Goal: Check status: Check status

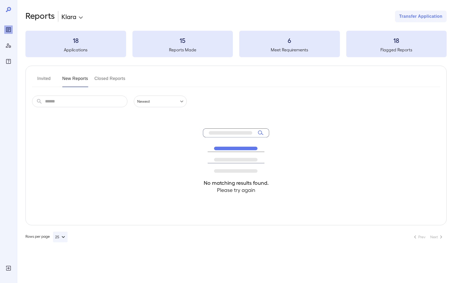
click at [49, 85] on button "Invited" at bounding box center [44, 80] width 24 height 13
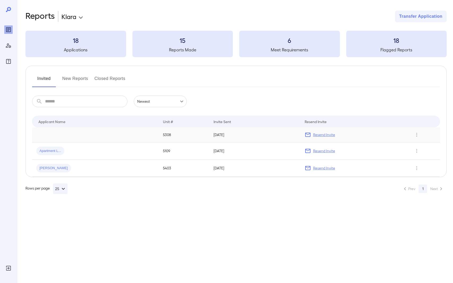
click at [60, 134] on td at bounding box center [95, 134] width 127 height 15
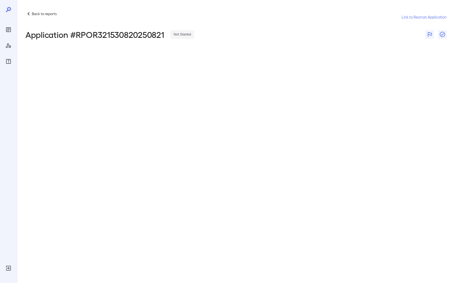
click at [12, 46] on div "Manage Users" at bounding box center [8, 45] width 8 height 8
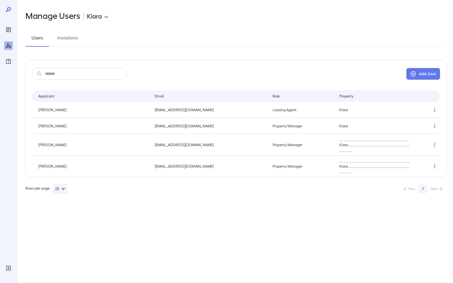
click at [61, 42] on button "Invitations" at bounding box center [68, 40] width 24 height 13
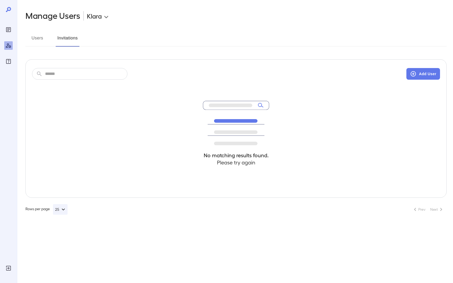
click at [6, 25] on div "Reports" at bounding box center [8, 29] width 8 height 8
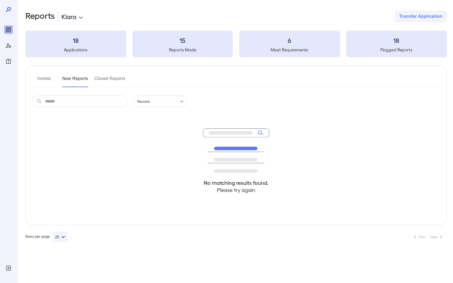
click at [47, 77] on button "Invited" at bounding box center [44, 80] width 24 height 13
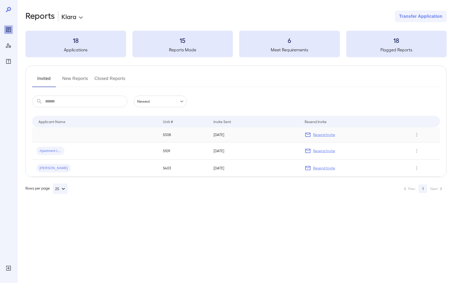
click at [72, 139] on td at bounding box center [95, 134] width 127 height 15
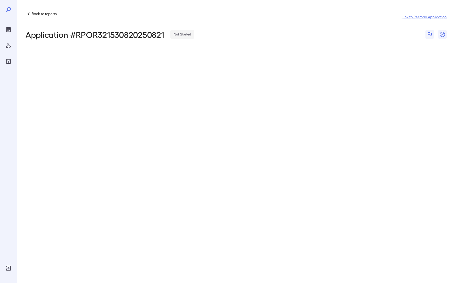
click at [29, 17] on div "Back to reports Link to Resman Application" at bounding box center [235, 17] width 421 height 13
click at [29, 12] on icon at bounding box center [29, 13] width 2 height 3
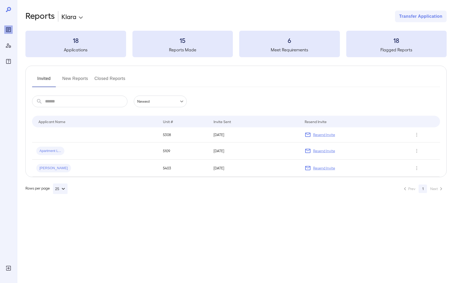
click at [15, 11] on div at bounding box center [8, 141] width 17 height 283
click at [64, 190] on icon "button" at bounding box center [63, 189] width 6 height 6
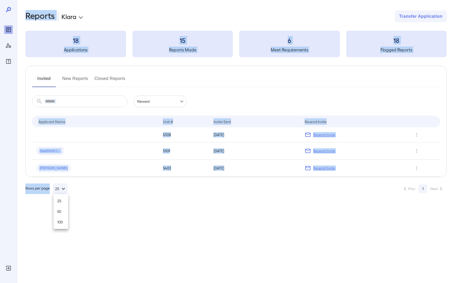
click at [64, 190] on div at bounding box center [226, 141] width 453 height 283
click at [8, 63] on icon "FAQ" at bounding box center [8, 61] width 6 height 6
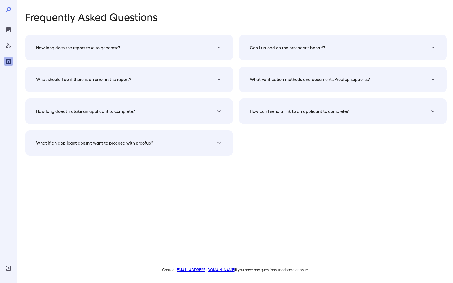
click at [11, 36] on div at bounding box center [8, 45] width 8 height 40
click at [11, 29] on icon "Reports" at bounding box center [8, 30] width 6 height 6
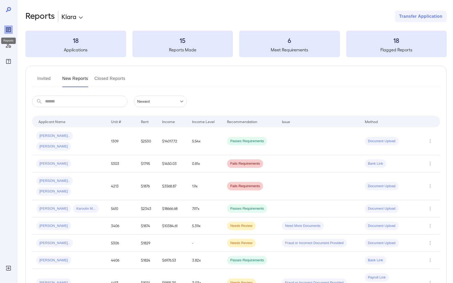
click at [8, 25] on div "Reports" at bounding box center [8, 29] width 8 height 8
click at [11, 43] on div "Reports" at bounding box center [8, 41] width 15 height 6
click at [9, 45] on icon "Manage Users" at bounding box center [8, 45] width 5 height 5
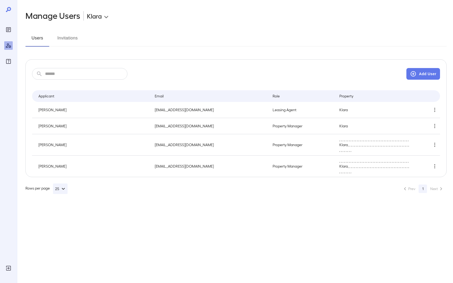
click at [8, 35] on div at bounding box center [8, 45] width 8 height 40
click at [9, 31] on icon "Reports" at bounding box center [8, 30] width 6 height 6
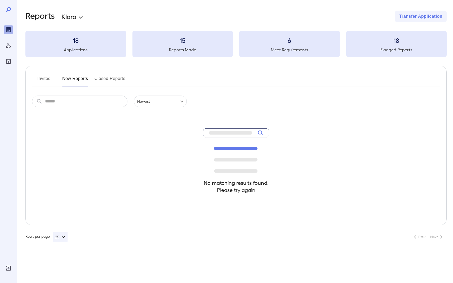
click at [44, 76] on button "Invited" at bounding box center [44, 80] width 24 height 13
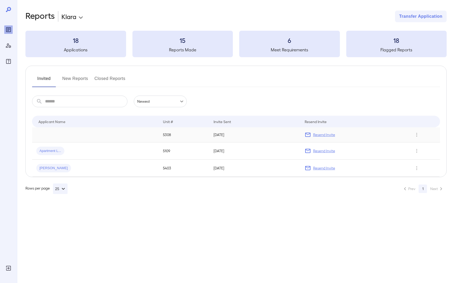
click at [49, 132] on td at bounding box center [95, 134] width 127 height 15
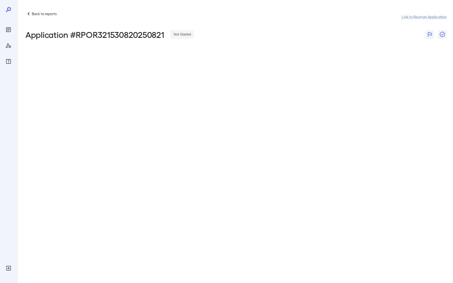
click at [30, 15] on icon at bounding box center [28, 14] width 6 height 6
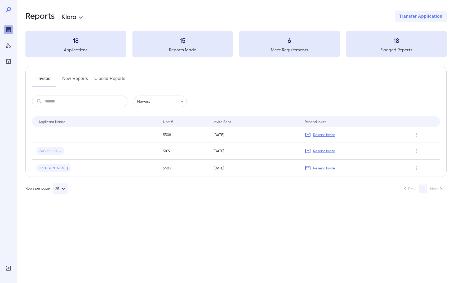
click at [70, 77] on button "New Reports" at bounding box center [75, 80] width 26 height 13
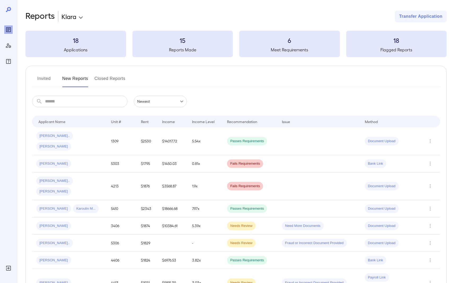
click at [46, 77] on button "Invited" at bounding box center [44, 80] width 24 height 13
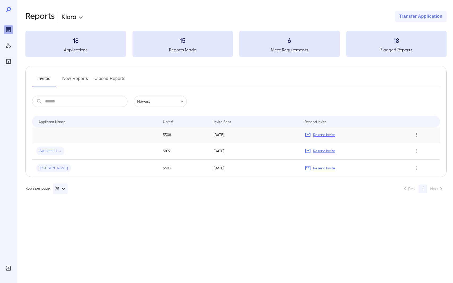
click at [413, 135] on button "Row Actions" at bounding box center [417, 135] width 8 height 8
click at [416, 147] on li "View Application" at bounding box center [428, 145] width 42 height 8
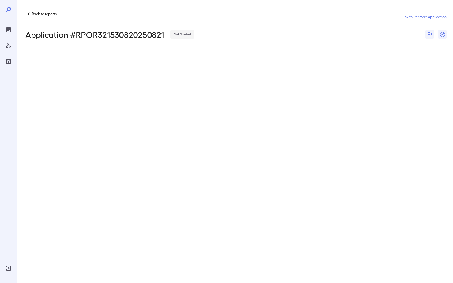
click at [8, 30] on icon "Reports" at bounding box center [8, 29] width 3 height 3
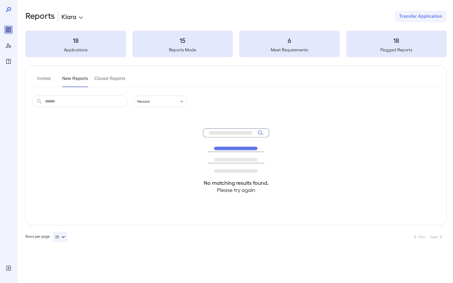
click at [82, 43] on h3 "18" at bounding box center [75, 40] width 101 height 8
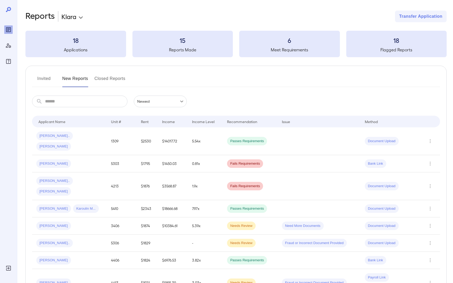
click at [47, 81] on button "Invited" at bounding box center [44, 80] width 24 height 13
